Goal: Transaction & Acquisition: Purchase product/service

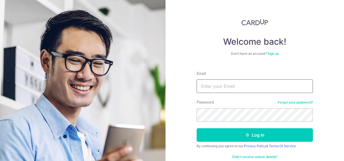
click at [258, 89] on input "Email" at bounding box center [255, 86] width 116 height 14
type input "[EMAIL_ADDRESS][DOMAIN_NAME]"
click at [197, 128] on button "Log in" at bounding box center [255, 135] width 116 height 14
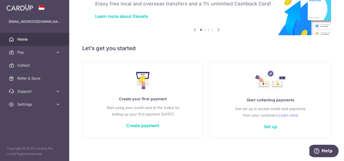
scroll to position [37, 0]
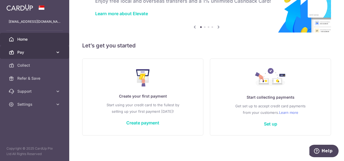
click at [50, 53] on span "Pay" at bounding box center [35, 52] width 36 height 5
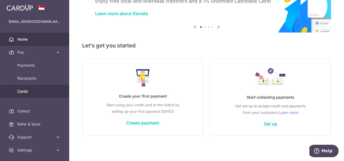
click at [24, 90] on span "Cards" at bounding box center [35, 91] width 36 height 5
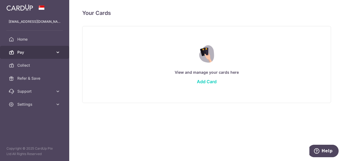
click at [50, 53] on span "Pay" at bounding box center [35, 52] width 36 height 5
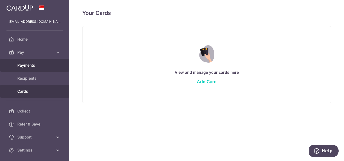
click at [33, 65] on span "Payments" at bounding box center [35, 65] width 36 height 5
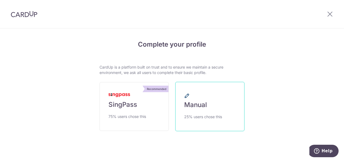
click at [204, 117] on span "25% users chose this" at bounding box center [203, 116] width 38 height 6
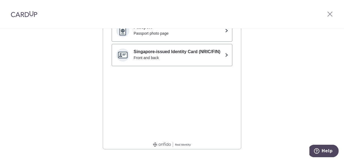
scroll to position [114, 0]
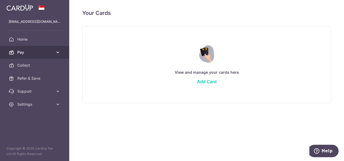
click at [33, 54] on span "Pay" at bounding box center [35, 52] width 36 height 5
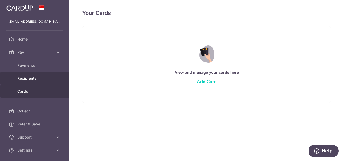
click at [31, 75] on link "Recipients" at bounding box center [34, 78] width 69 height 13
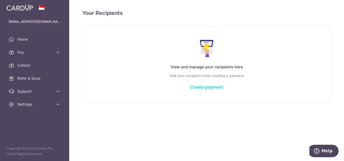
click at [203, 87] on link "Create payment" at bounding box center [206, 86] width 33 height 5
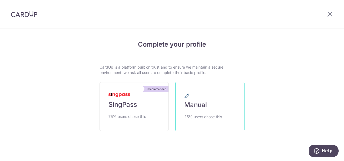
click at [186, 114] on span "25% users chose this" at bounding box center [203, 116] width 38 height 6
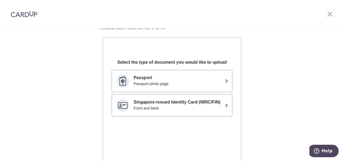
scroll to position [54, 0]
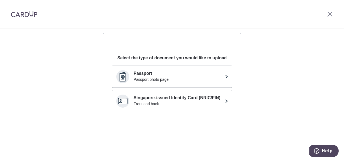
click at [186, 102] on div "Front and back" at bounding box center [178, 103] width 89 height 5
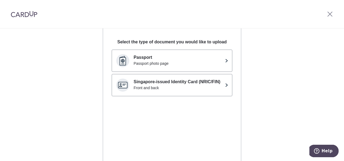
scroll to position [60, 0]
